Goal: Task Accomplishment & Management: Complete application form

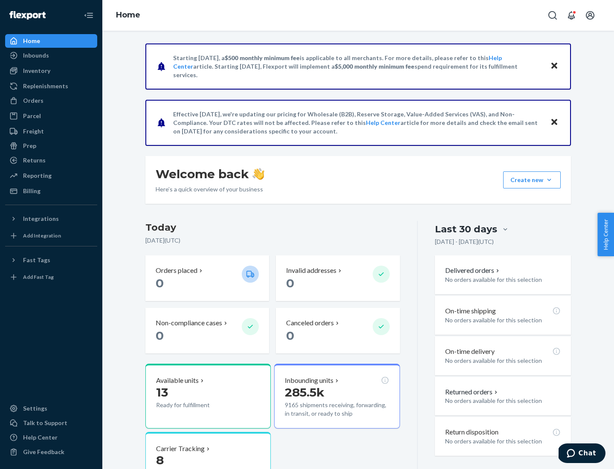
click at [549, 180] on button "Create new Create new inbound Create new order Create new product" at bounding box center [532, 179] width 58 height 17
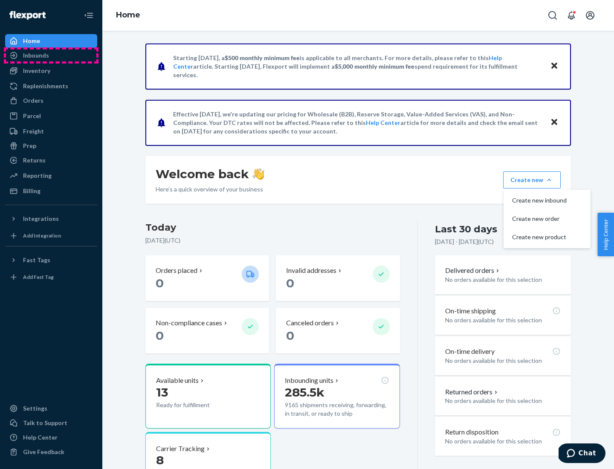
click at [51, 55] on div "Inbounds" at bounding box center [51, 55] width 90 height 12
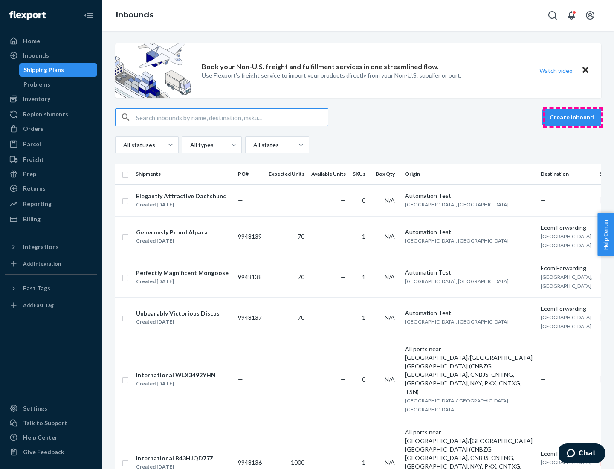
click at [573, 117] on button "Create inbound" at bounding box center [571, 117] width 59 height 17
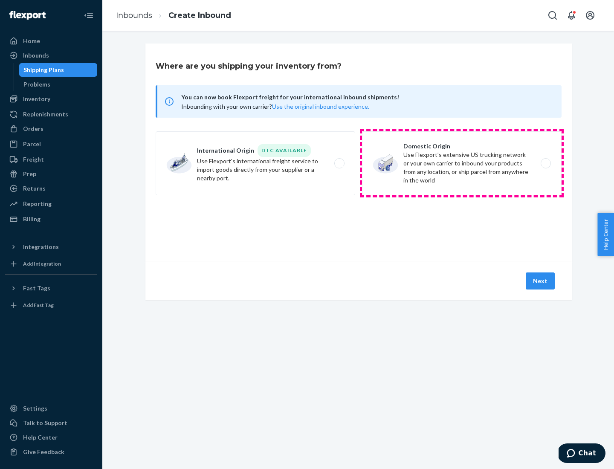
click at [462, 163] on label "Domestic Origin Use Flexport’s extensive US trucking network or your own carrie…" at bounding box center [462, 163] width 200 height 64
click at [545, 163] on input "Domestic Origin Use Flexport’s extensive US trucking network or your own carrie…" at bounding box center [548, 164] width 6 height 6
radio input "true"
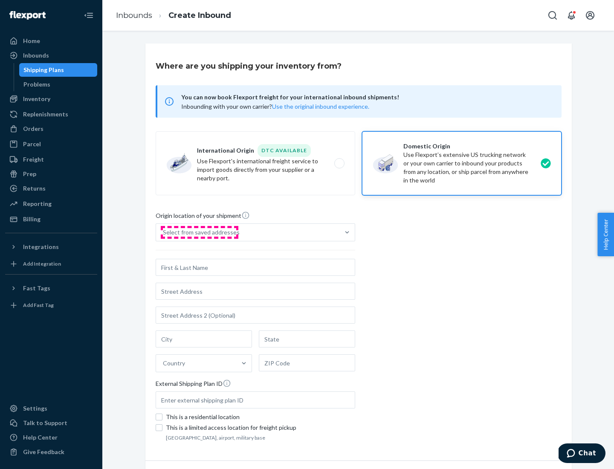
click at [199, 232] on div "Select from saved addresses" at bounding box center [201, 232] width 77 height 9
click at [164, 232] on input "Select from saved addresses" at bounding box center [163, 232] width 1 height 9
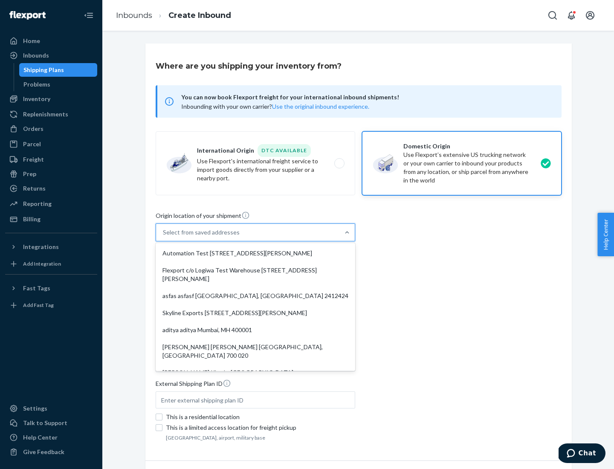
scroll to position [3, 0]
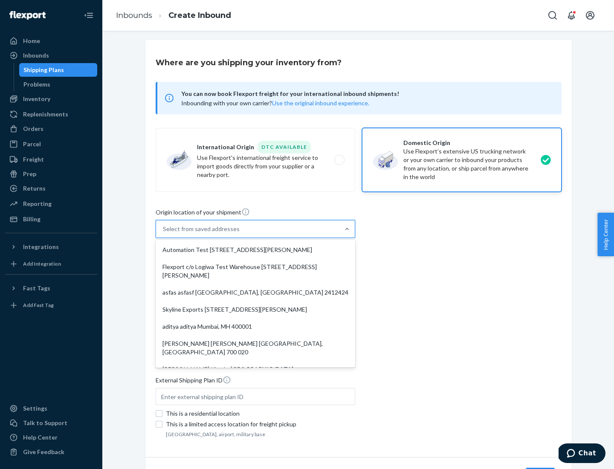
click at [255, 250] on div "Automation Test [STREET_ADDRESS][PERSON_NAME]" at bounding box center [255, 249] width 196 height 17
click at [164, 233] on input "option Automation Test [STREET_ADDRESS][PERSON_NAME]. 9 results available. Use …" at bounding box center [163, 229] width 1 height 9
type input "Automation Test"
type input "9th Floor"
type input "[GEOGRAPHIC_DATA]"
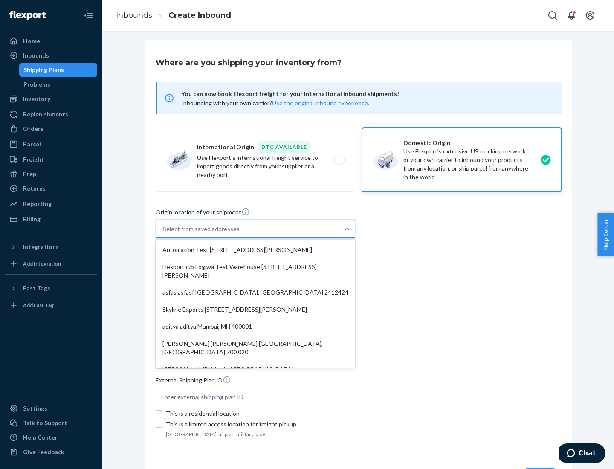
type input "CA"
type input "94104"
type input "[STREET_ADDRESS][PERSON_NAME]"
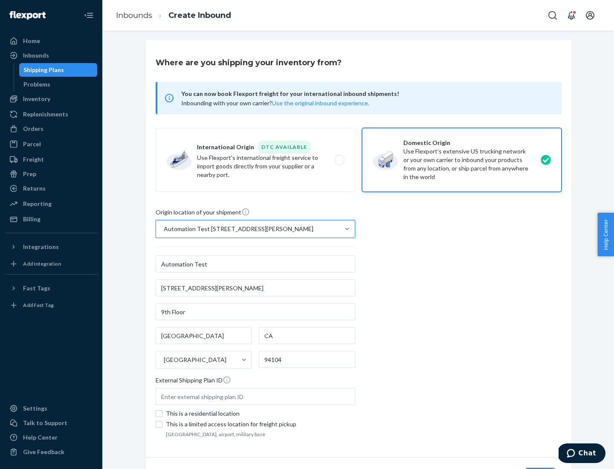
scroll to position [50, 0]
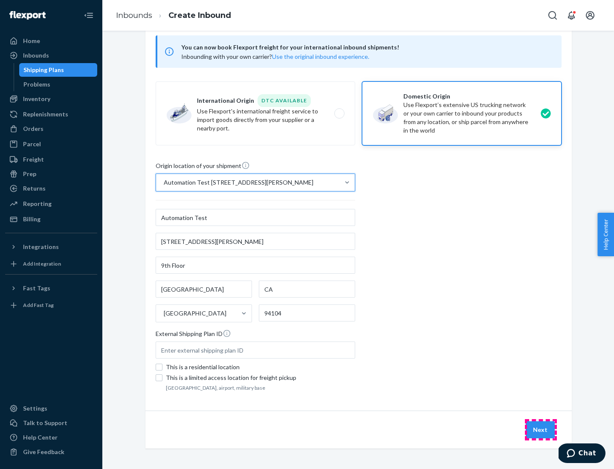
click at [541, 430] on button "Next" at bounding box center [540, 429] width 29 height 17
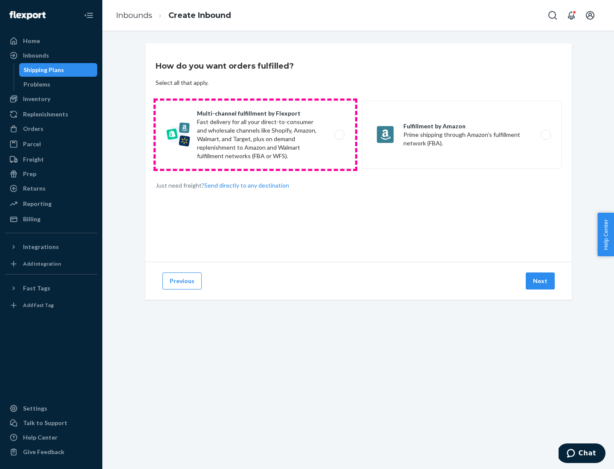
click at [255, 135] on label "Multi-channel fulfillment by Flexport Fast delivery for all your direct-to-cons…" at bounding box center [256, 135] width 200 height 68
click at [339, 135] on input "Multi-channel fulfillment by Flexport Fast delivery for all your direct-to-cons…" at bounding box center [342, 135] width 6 height 6
radio input "true"
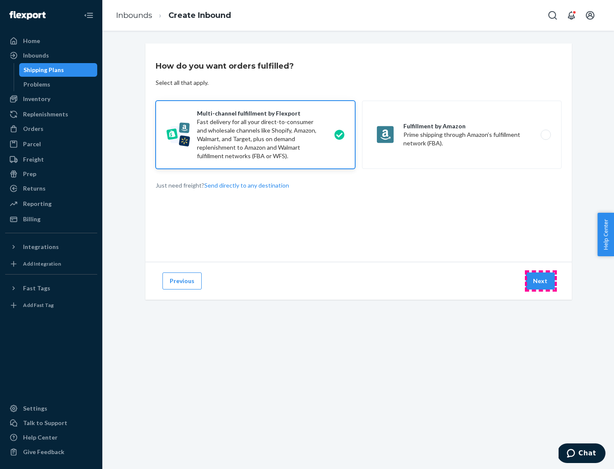
click at [541, 281] on button "Next" at bounding box center [540, 280] width 29 height 17
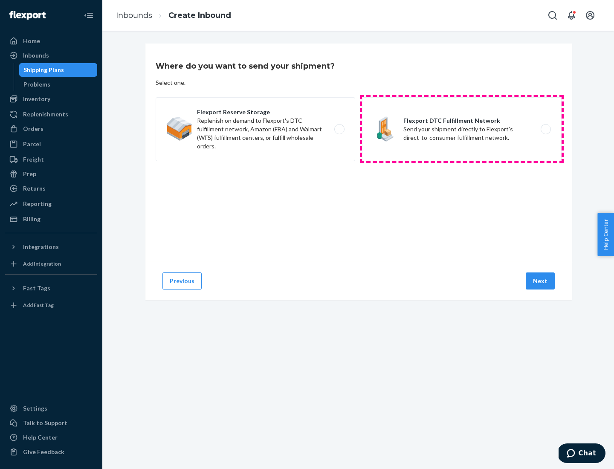
click at [462, 129] on label "Flexport DTC Fulfillment Network Send your shipment directly to Flexport's dire…" at bounding box center [462, 129] width 200 height 64
click at [545, 129] on input "Flexport DTC Fulfillment Network Send your shipment directly to Flexport's dire…" at bounding box center [548, 130] width 6 height 6
radio input "true"
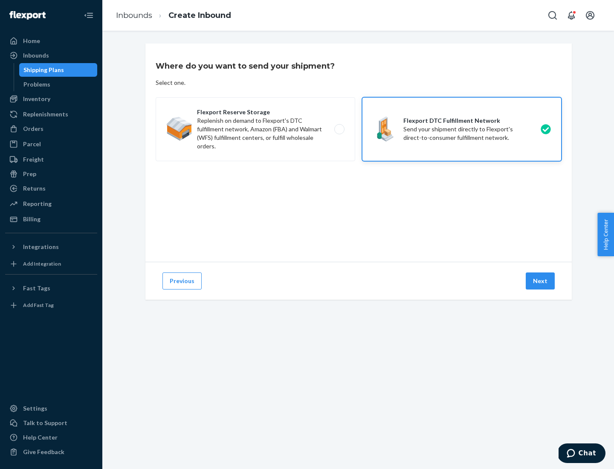
click at [541, 281] on button "Next" at bounding box center [540, 280] width 29 height 17
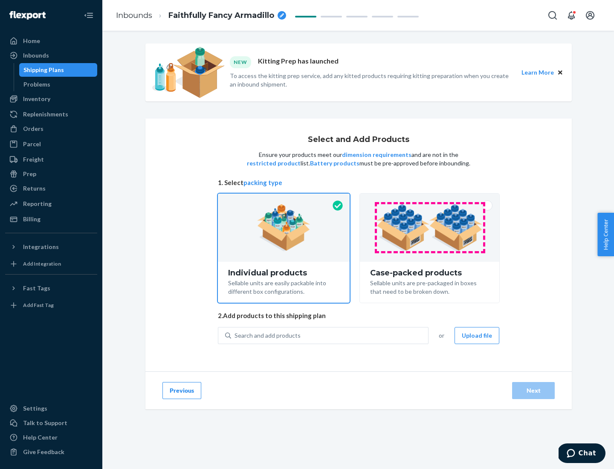
click at [430, 228] on img at bounding box center [429, 227] width 106 height 47
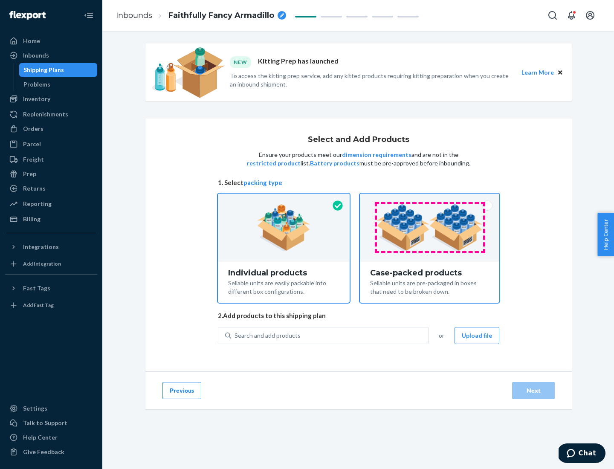
click at [430, 199] on input "Case-packed products Sellable units are pre-packaged in boxes that need to be b…" at bounding box center [430, 197] width 6 height 6
radio input "true"
radio input "false"
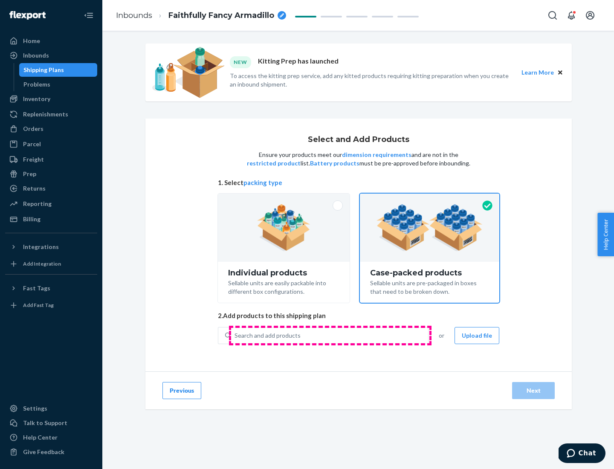
click at [330, 335] on div "Search and add products" at bounding box center [329, 335] width 197 height 15
click at [235, 335] on input "Search and add products" at bounding box center [234, 335] width 1 height 9
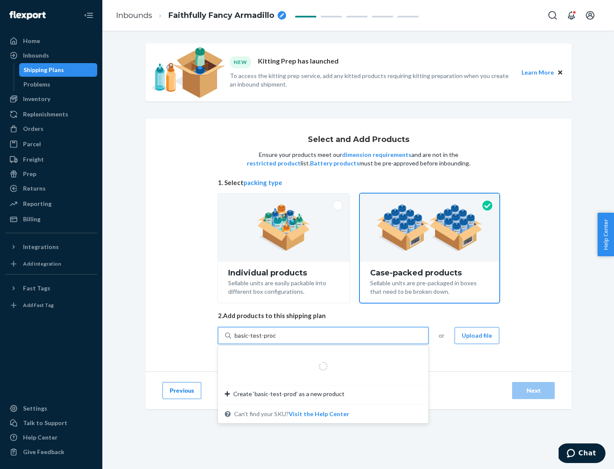
type input "basic-test-product-1"
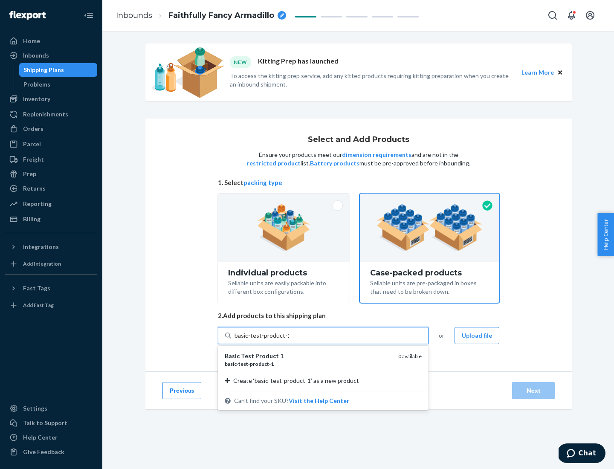
click at [308, 364] on div "basic - test - product - 1" at bounding box center [308, 363] width 167 height 7
click at [289, 340] on input "basic-test-product-1" at bounding box center [261, 335] width 55 height 9
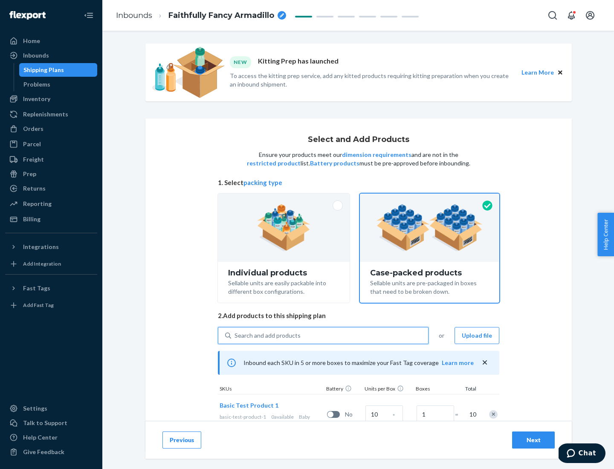
scroll to position [31, 0]
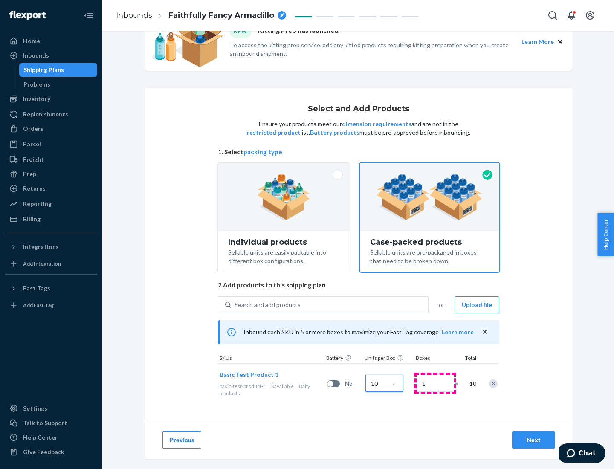
type input "10"
type input "7"
click at [533, 440] on div "Next" at bounding box center [533, 440] width 28 height 9
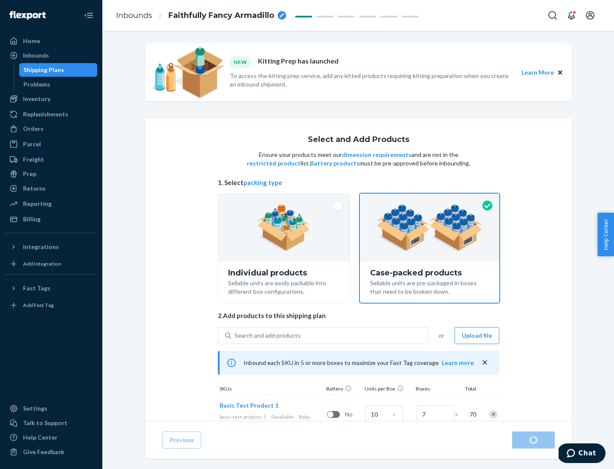
radio input "true"
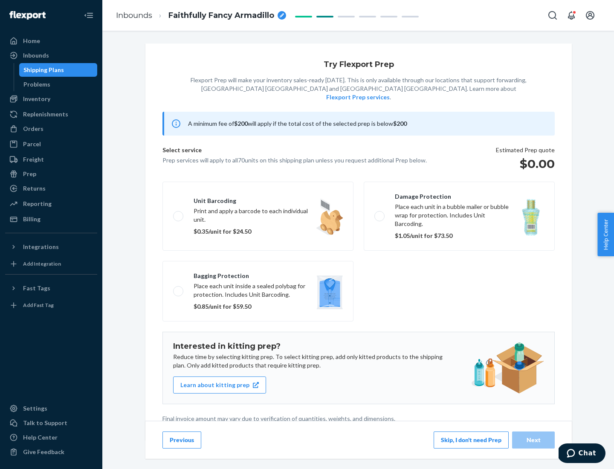
scroll to position [2, 0]
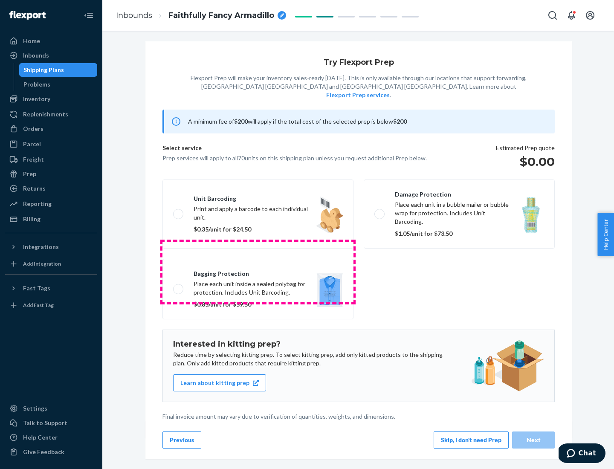
click at [258, 272] on label "Bagging protection Place each unit inside a sealed polybag for protection. Incl…" at bounding box center [257, 289] width 191 height 61
click at [179, 286] on input "Bagging protection Place each unit inside a sealed polybag for protection. Incl…" at bounding box center [176, 289] width 6 height 6
checkbox input "true"
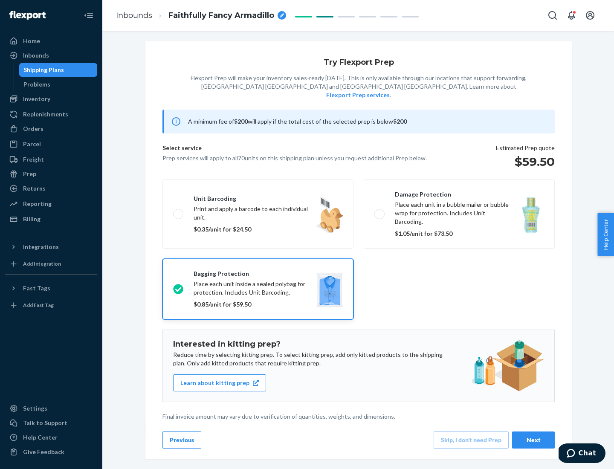
click at [533, 440] on div "Next" at bounding box center [533, 440] width 28 height 9
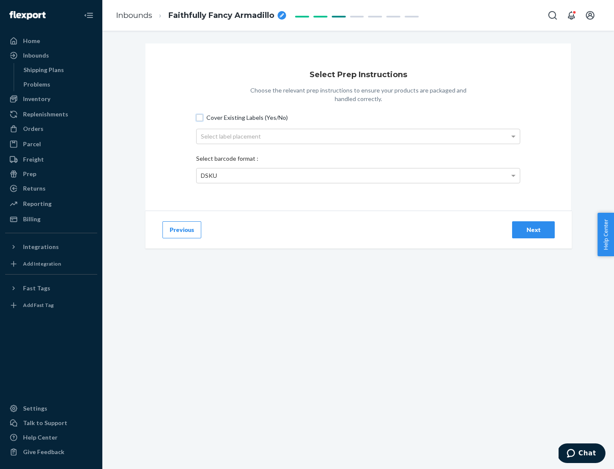
click at [200, 117] on input "Cover Existing Labels (Yes/No)" at bounding box center [199, 117] width 7 height 7
checkbox input "true"
click at [358, 136] on div "Select label placement" at bounding box center [358, 136] width 323 height 14
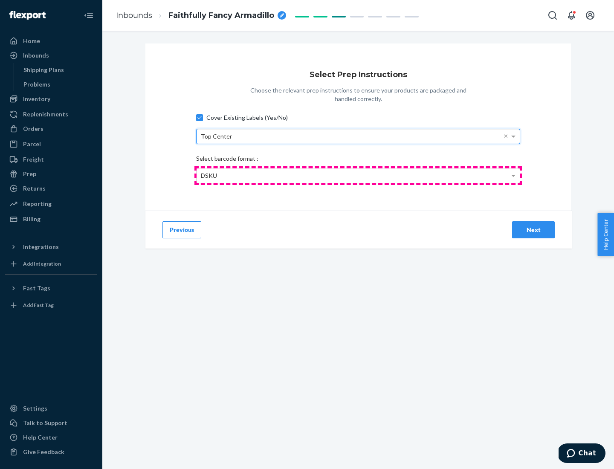
click at [358, 175] on div "DSKU" at bounding box center [358, 175] width 323 height 14
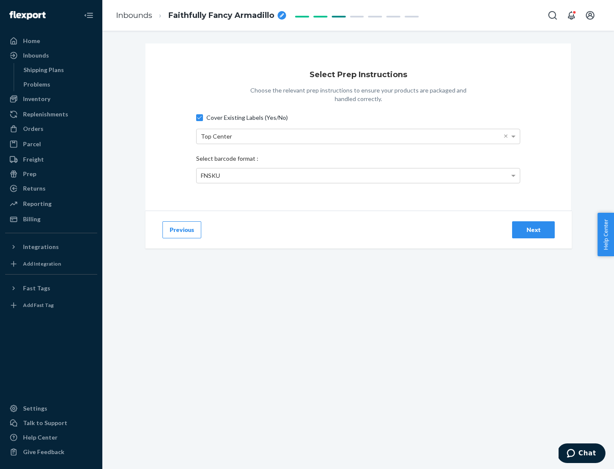
click at [533, 229] on div "Next" at bounding box center [533, 230] width 28 height 9
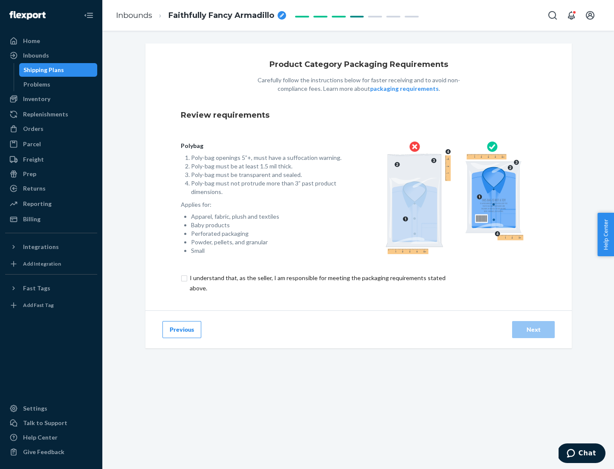
click at [317, 283] on input "checkbox" at bounding box center [323, 283] width 284 height 20
checkbox input "true"
click at [533, 329] on div "Next" at bounding box center [533, 329] width 28 height 9
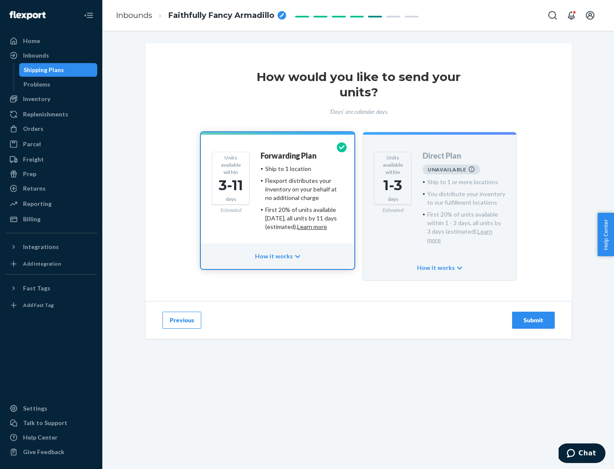
click at [289, 156] on h4 "Forwarding Plan" at bounding box center [288, 156] width 56 height 9
click at [533, 316] on div "Submit" at bounding box center [533, 320] width 28 height 9
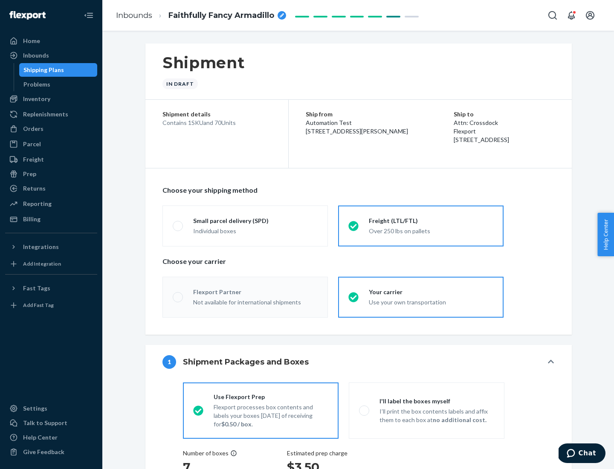
radio input "true"
radio input "false"
radio input "true"
radio input "false"
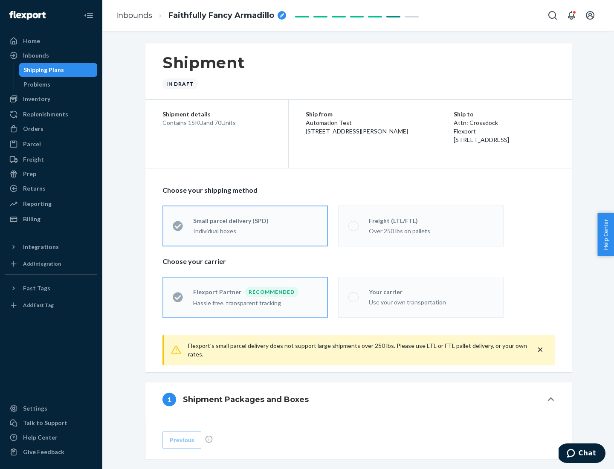
click at [421, 226] on div "Over 250 lbs on pallets" at bounding box center [431, 230] width 124 height 10
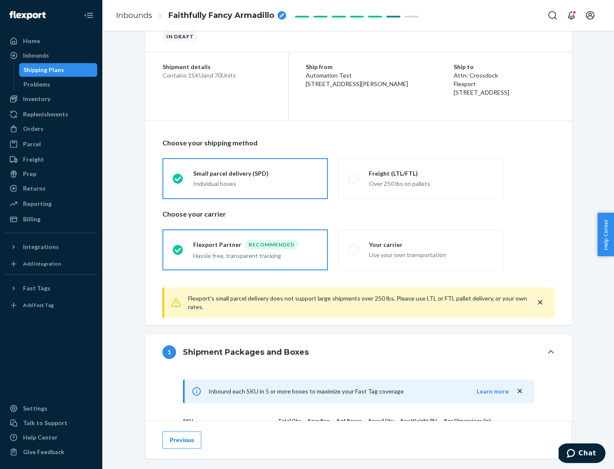
click at [245, 250] on div "Hassle free, transparent tracking" at bounding box center [255, 255] width 124 height 10
click at [178, 249] on input "Flexport Partner Recommended Hassle free, transparent tracking" at bounding box center [176, 250] width 6 height 6
